Goal: Task Accomplishment & Management: Manage account settings

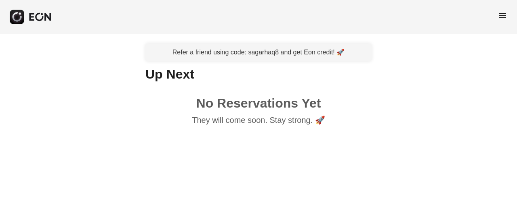
click at [503, 16] on span "menu" at bounding box center [502, 16] width 10 height 10
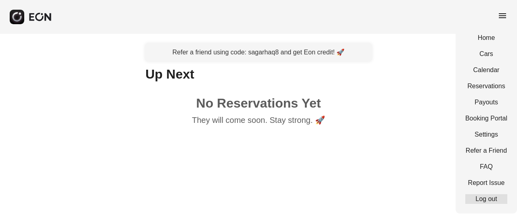
click at [476, 199] on link "Log out" at bounding box center [486, 200] width 42 height 10
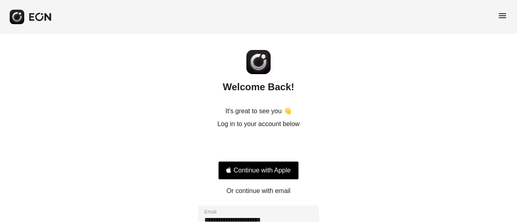
scroll to position [106, 0]
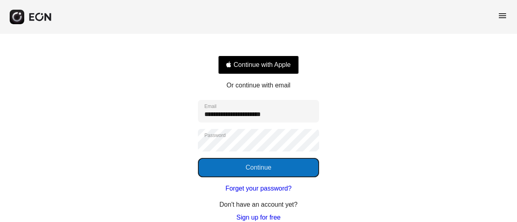
click at [244, 175] on button "Continue" at bounding box center [258, 167] width 121 height 19
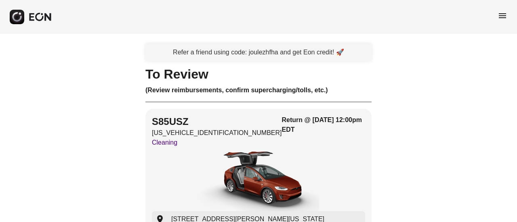
click at [505, 10] on div "menu" at bounding box center [258, 17] width 517 height 34
click at [501, 14] on span "menu" at bounding box center [502, 16] width 10 height 10
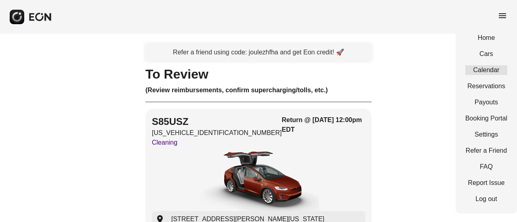
click at [484, 68] on link "Calendar" at bounding box center [486, 70] width 42 height 10
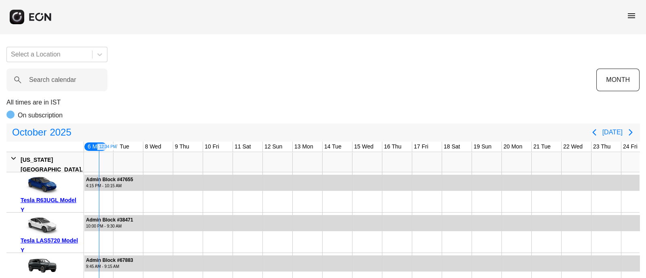
scroll to position [0, 149]
drag, startPoint x: 516, startPoint y: 2, endPoint x: 418, endPoint y: 38, distance: 105.1
